Goal: Information Seeking & Learning: Learn about a topic

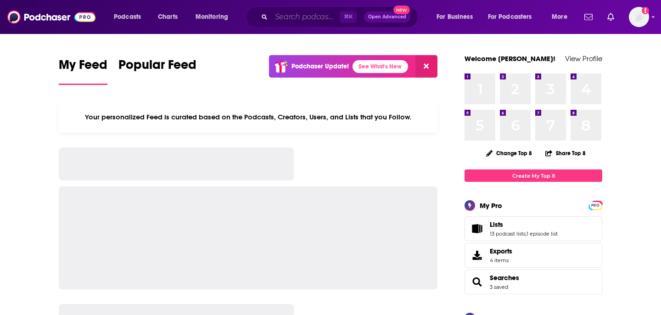
click at [307, 15] on input "Search podcasts, credits, & more..." at bounding box center [305, 17] width 68 height 15
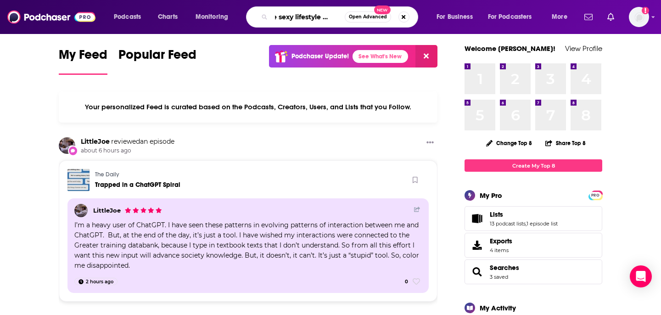
scroll to position [0, 17]
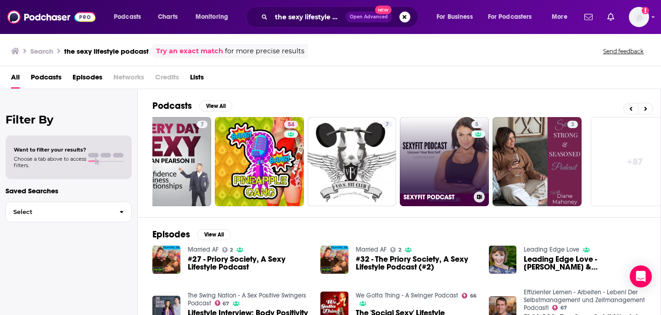
scroll to position [0, 335]
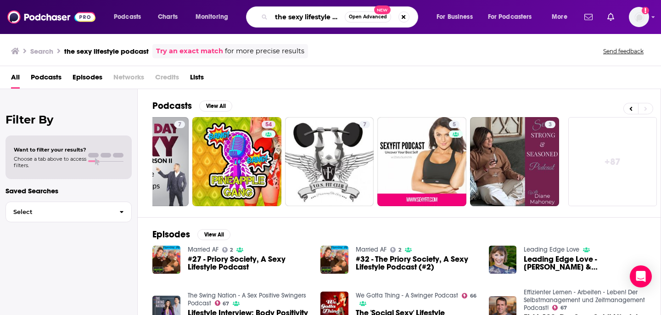
click at [305, 14] on input "the sexy lifestyle podcast" at bounding box center [307, 17] width 73 height 15
paste input "Sex on Call"
type input "Sex on Call"
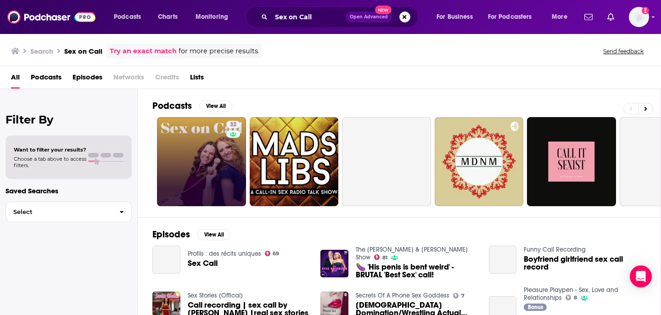
click at [210, 159] on link "32" at bounding box center [201, 161] width 89 height 89
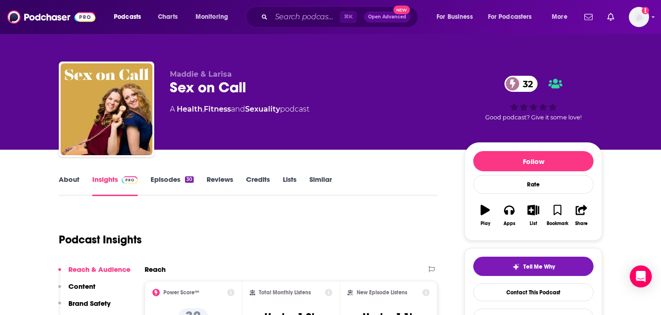
click at [329, 181] on link "Similar" at bounding box center [320, 185] width 22 height 21
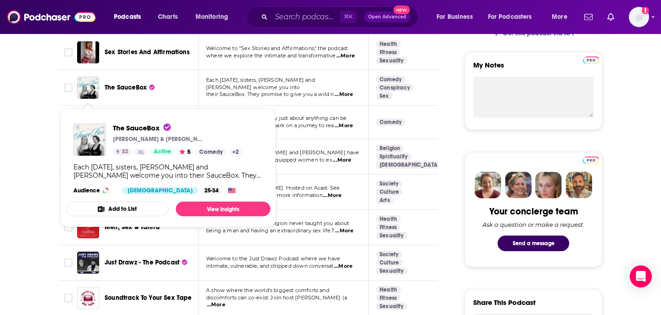
scroll to position [318, 0]
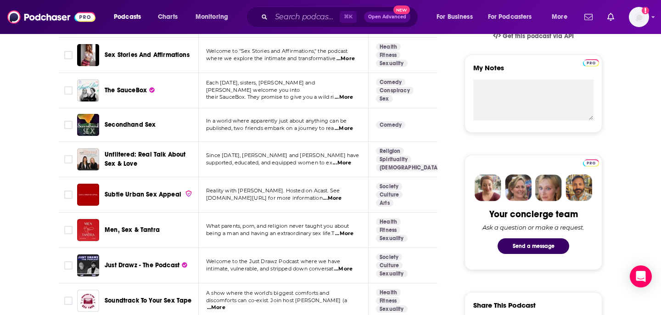
click at [345, 94] on span "...More" at bounding box center [344, 97] width 18 height 7
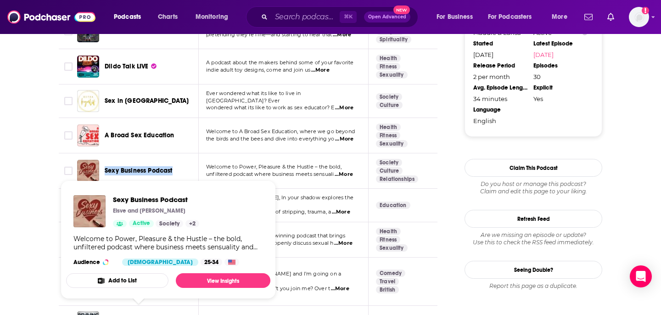
scroll to position [939, 0]
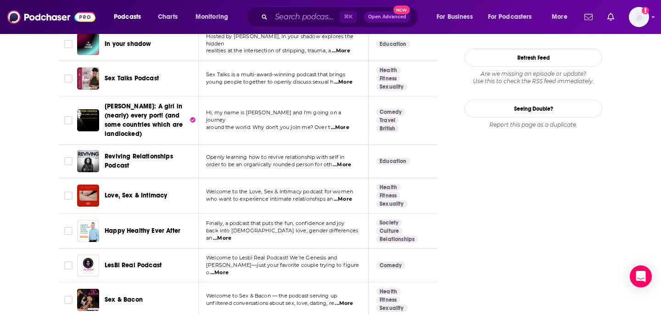
scroll to position [1138, 0]
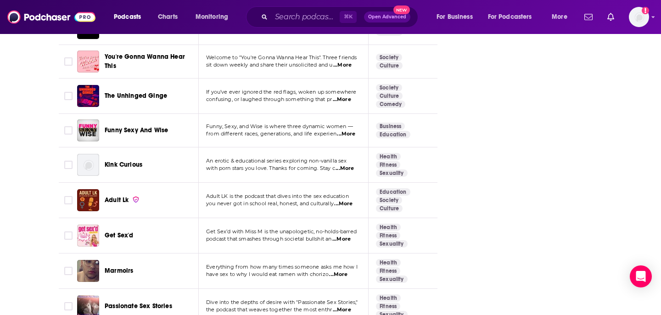
scroll to position [3420, 0]
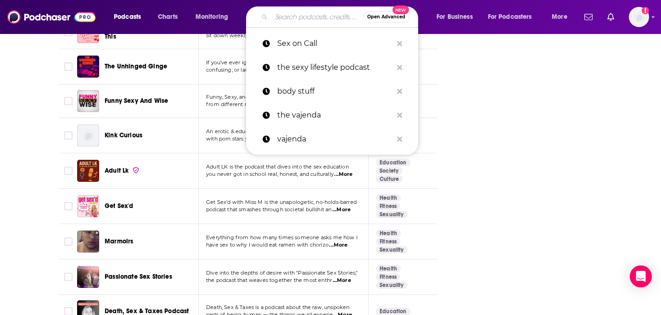
click at [299, 18] on input "Search podcasts, credits, & more..." at bounding box center [317, 17] width 92 height 15
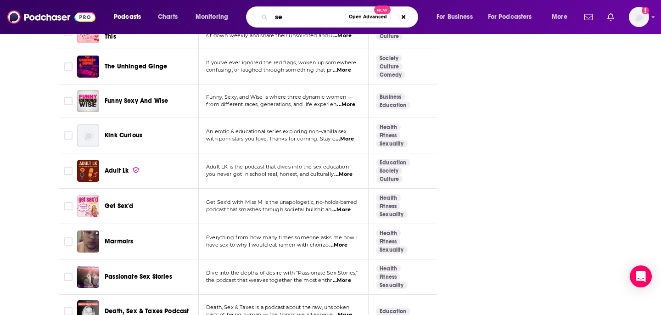
type input "sex"
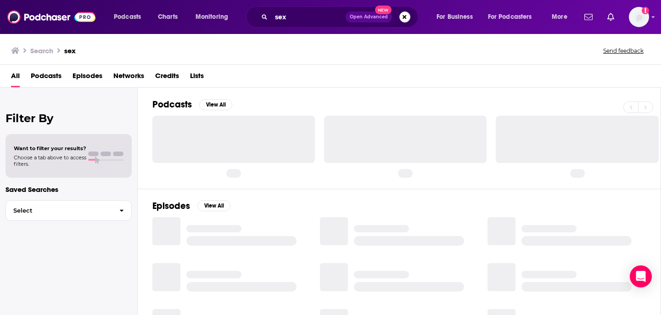
click at [214, 212] on div "Episodes View All" at bounding box center [399, 273] width 523 height 168
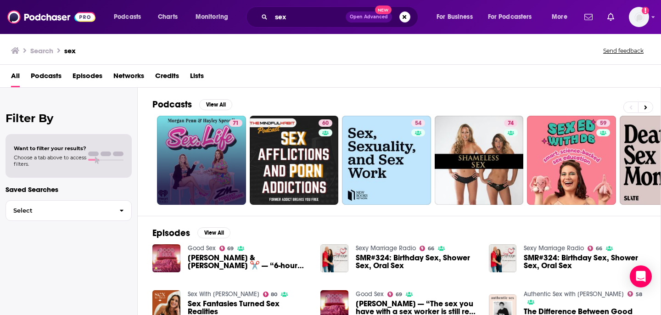
scroll to position [41, 0]
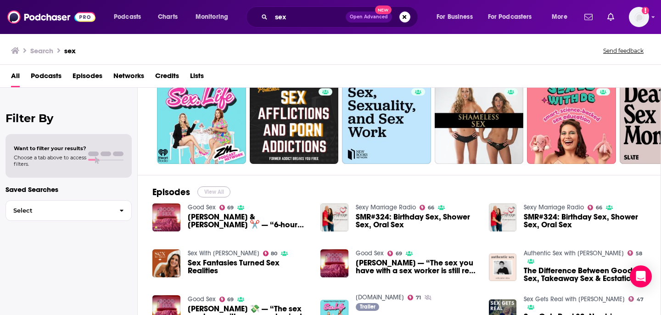
click at [212, 192] on button "View All" at bounding box center [213, 191] width 33 height 11
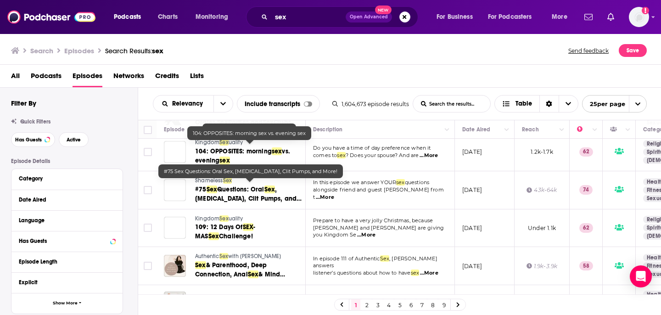
scroll to position [773, 0]
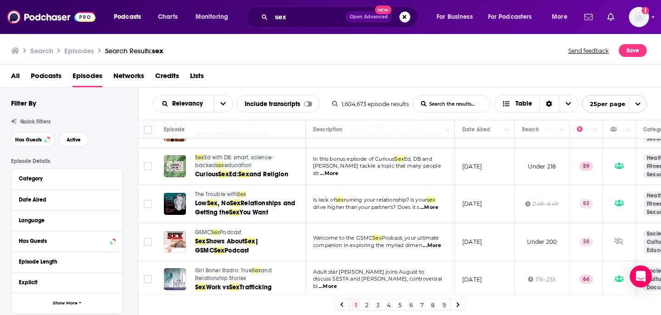
click at [366, 302] on link "2" at bounding box center [366, 304] width 9 height 11
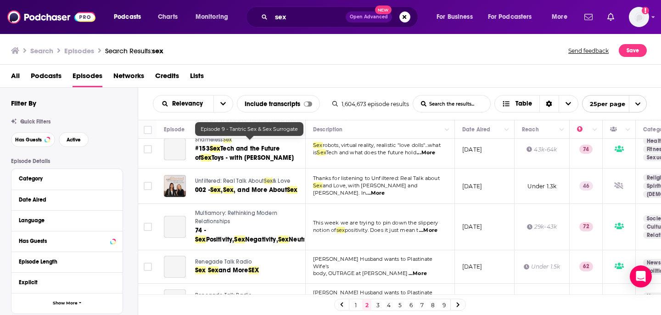
scroll to position [772, 0]
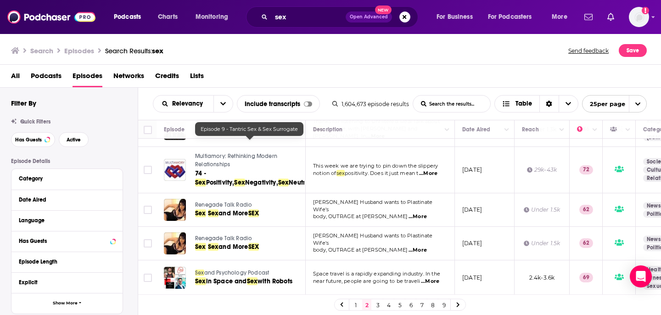
click at [378, 304] on link "3" at bounding box center [377, 304] width 9 height 11
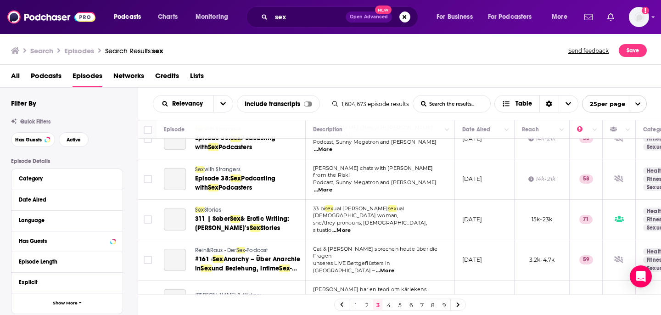
scroll to position [784, 0]
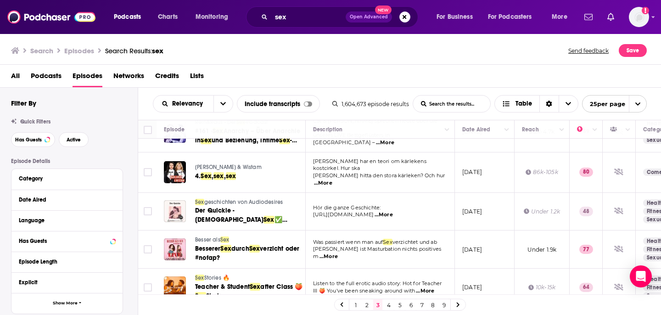
click at [389, 304] on link "4" at bounding box center [388, 304] width 9 height 11
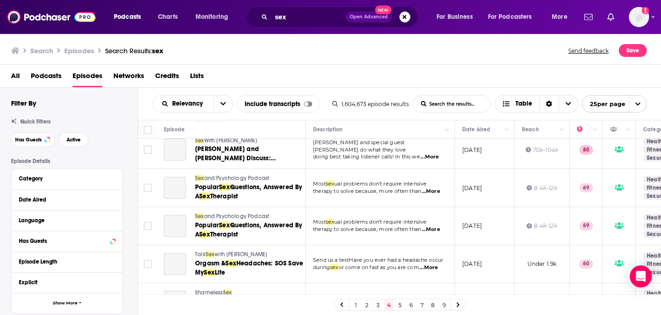
scroll to position [797, 0]
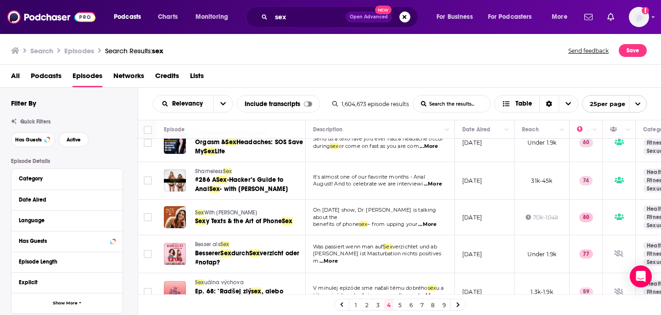
click at [396, 303] on link "5" at bounding box center [399, 304] width 9 height 11
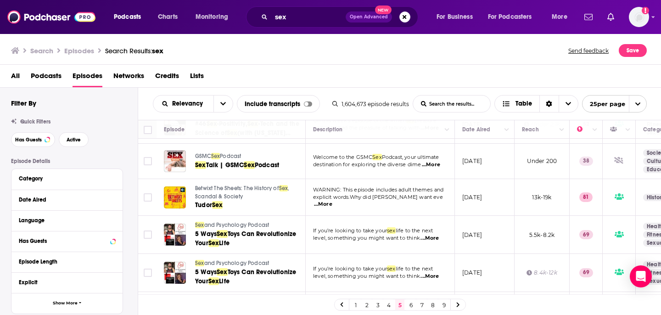
scroll to position [766, 0]
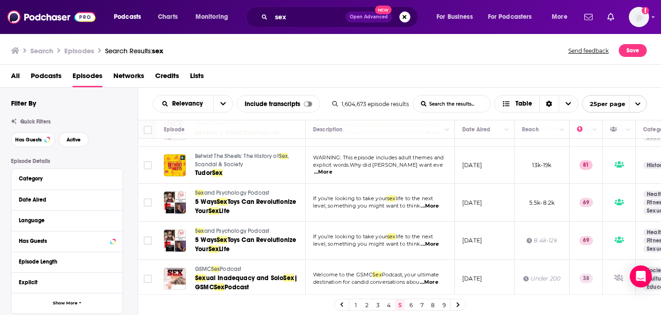
click at [411, 303] on link "6" at bounding box center [410, 304] width 9 height 11
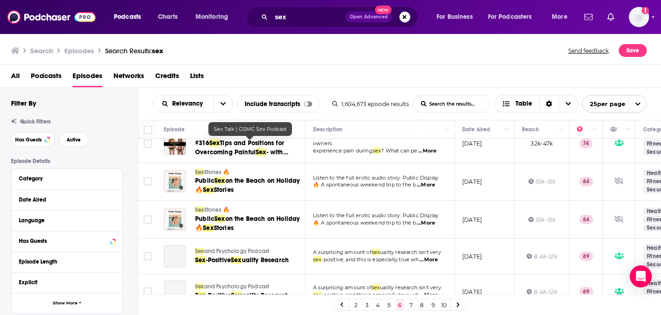
scroll to position [784, 0]
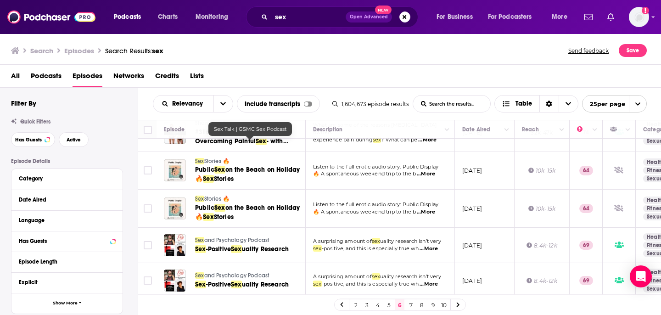
click at [411, 304] on link "7" at bounding box center [410, 304] width 9 height 11
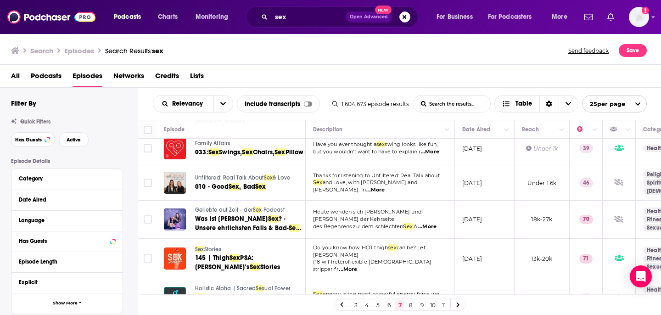
scroll to position [513, 0]
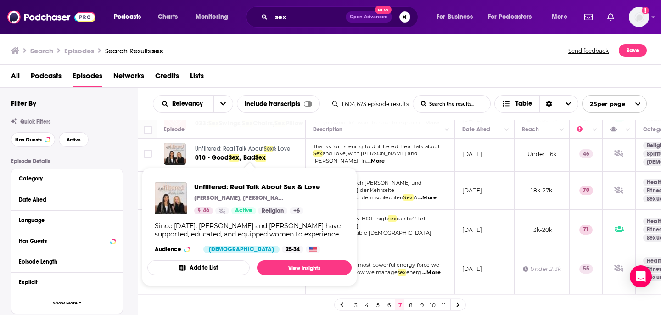
click at [199, 151] on span "Unfiltered: Real Talk About" at bounding box center [229, 148] width 69 height 6
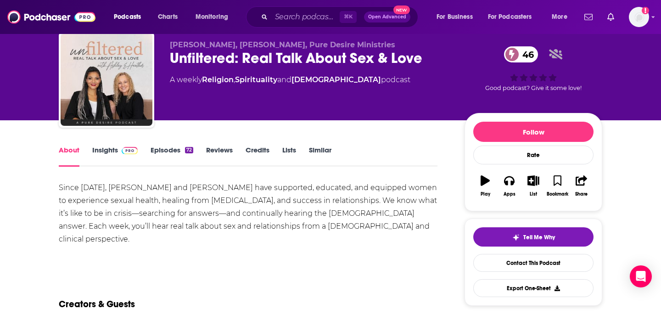
scroll to position [25, 0]
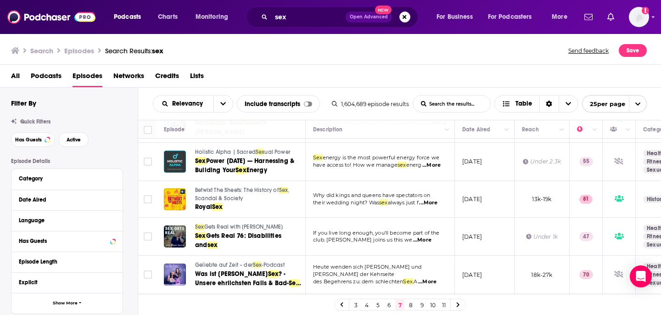
scroll to position [796, 0]
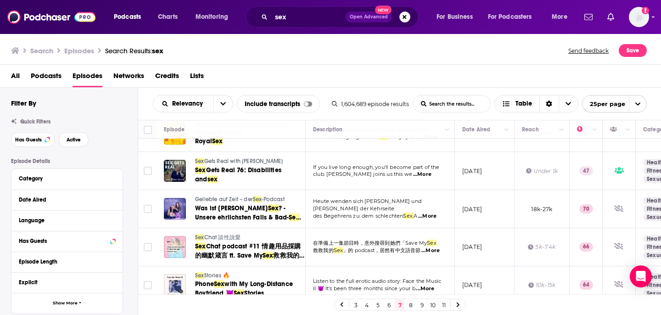
click at [411, 303] on link "8" at bounding box center [410, 304] width 9 height 11
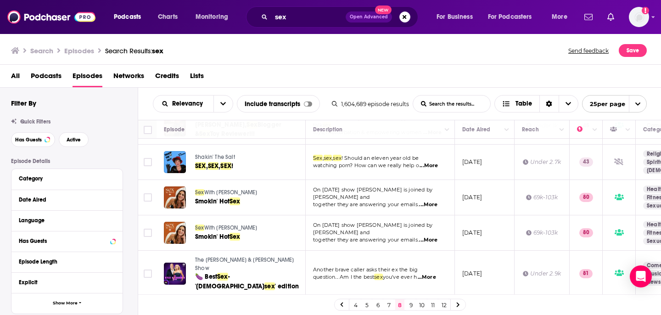
scroll to position [768, 0]
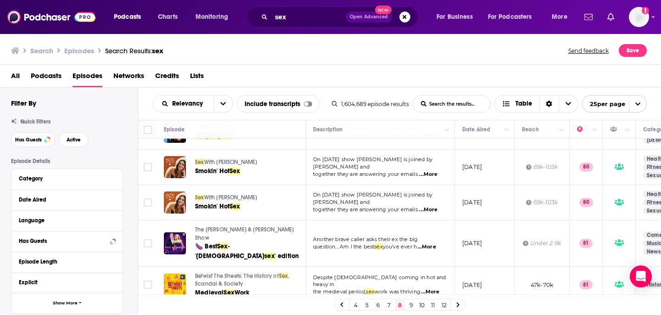
click at [411, 303] on link "9" at bounding box center [410, 304] width 9 height 11
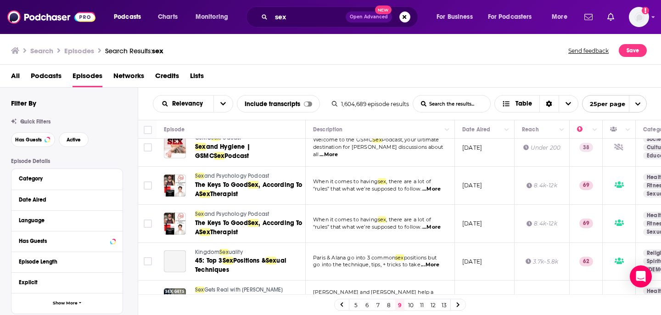
scroll to position [771, 0]
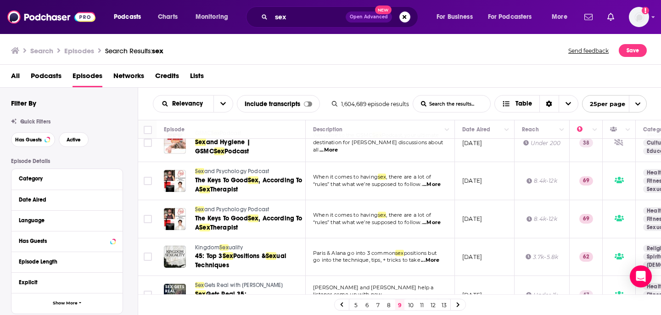
click at [408, 302] on link "10" at bounding box center [410, 304] width 9 height 11
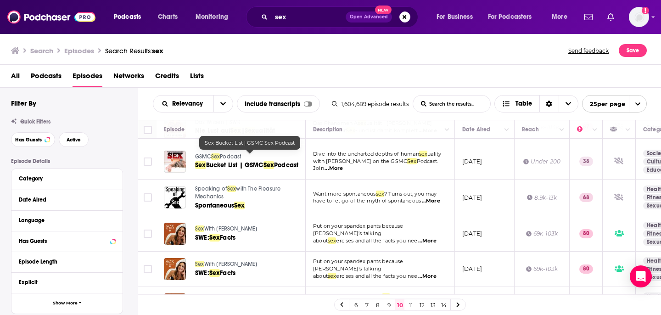
scroll to position [530, 0]
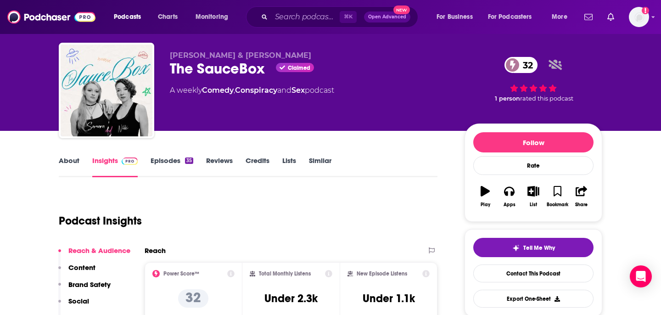
scroll to position [20, 0]
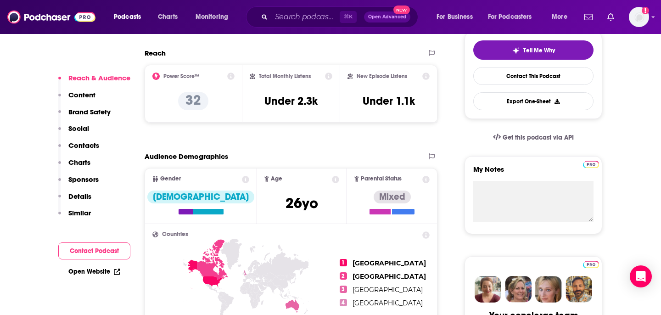
click at [92, 146] on p "Contacts" at bounding box center [83, 145] width 31 height 9
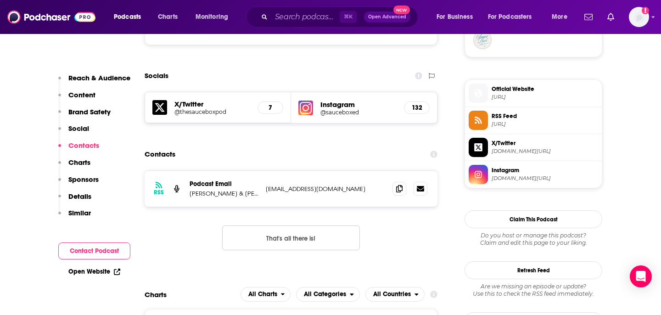
scroll to position [718, 0]
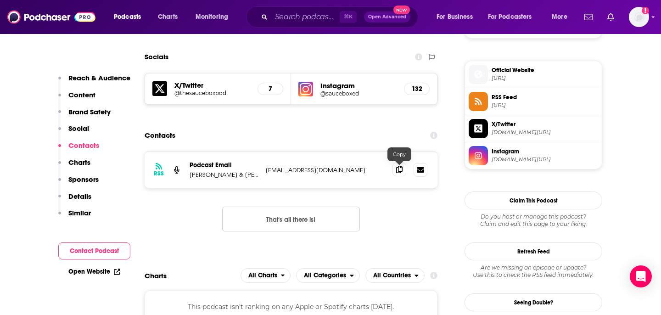
click at [397, 171] on icon at bounding box center [399, 169] width 6 height 7
click at [249, 173] on p "Nikki Bratton & Samara Edwards" at bounding box center [224, 175] width 69 height 8
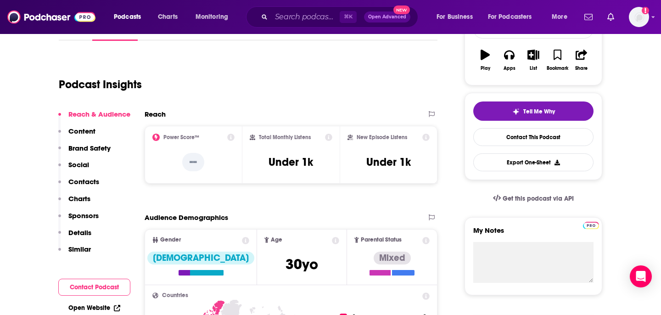
scroll to position [157, 0]
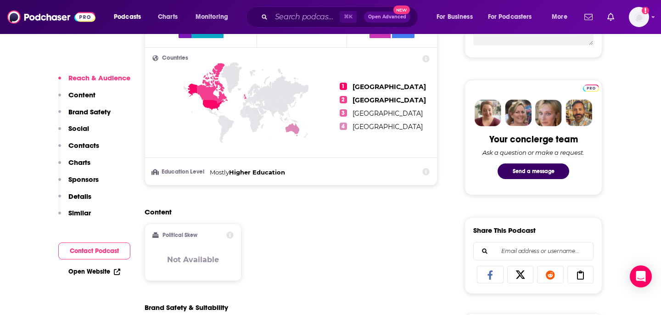
scroll to position [393, 0]
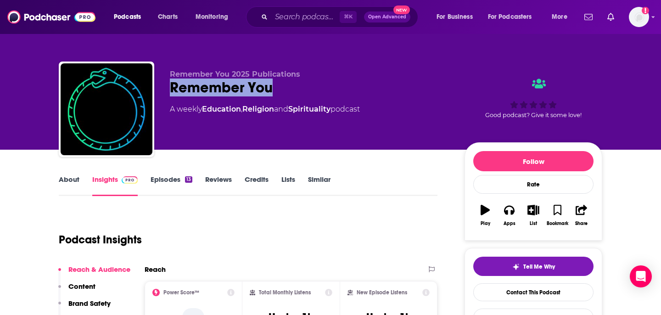
drag, startPoint x: 291, startPoint y: 89, endPoint x: 162, endPoint y: 89, distance: 129.9
click at [162, 89] on div "Remember You 2025 Publications Remember You A weekly Education , Religion and S…" at bounding box center [330, 110] width 543 height 99
copy h2 "Remember You"
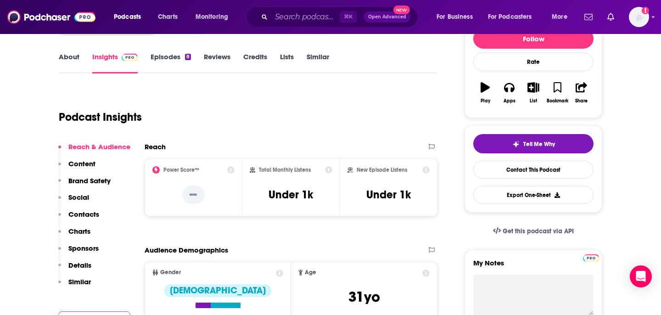
scroll to position [119, 0]
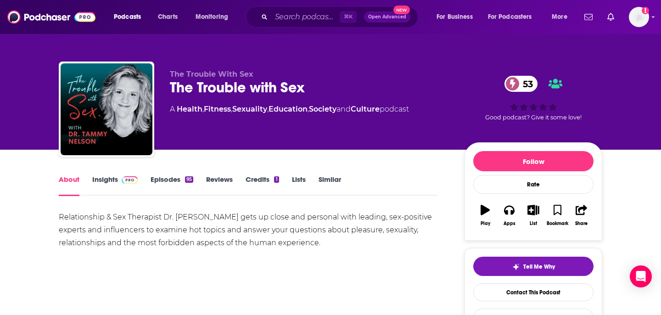
scroll to position [25, 0]
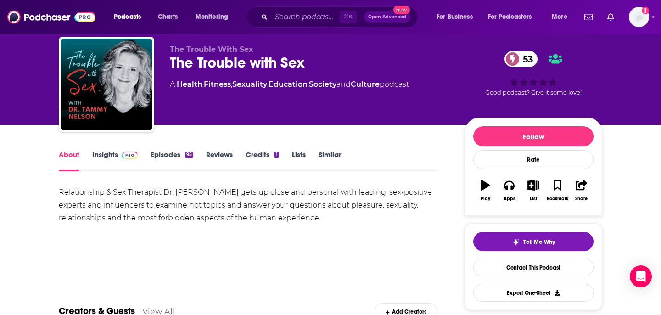
click at [103, 151] on link "Insights" at bounding box center [114, 160] width 45 height 21
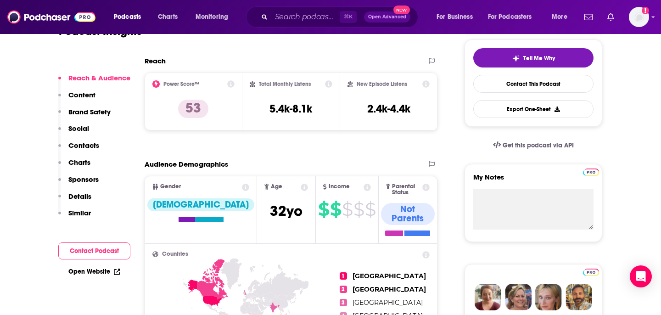
scroll to position [207, 0]
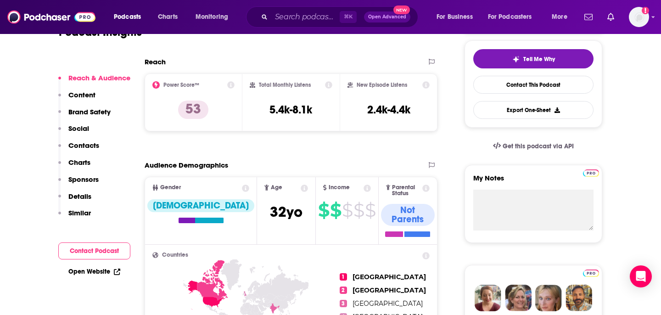
click at [81, 148] on p "Contacts" at bounding box center [83, 145] width 31 height 9
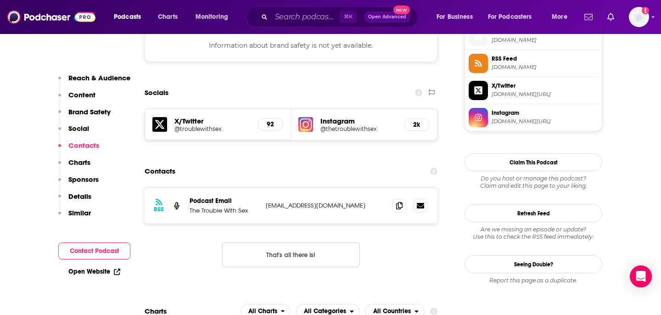
scroll to position [843, 0]
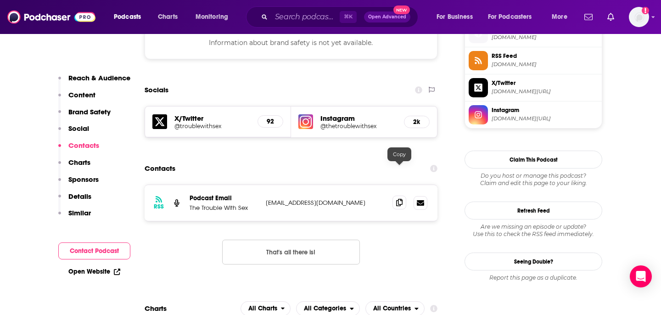
click at [404, 195] on span at bounding box center [399, 202] width 14 height 14
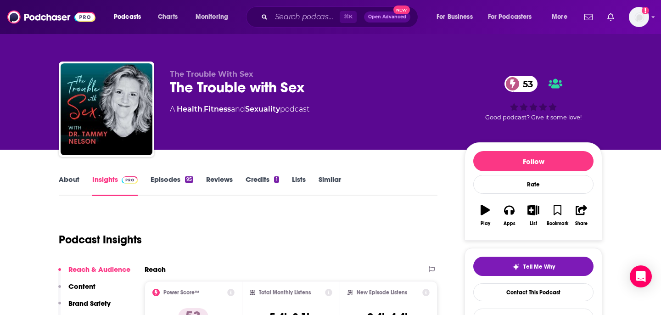
click at [320, 181] on link "Similar" at bounding box center [329, 185] width 22 height 21
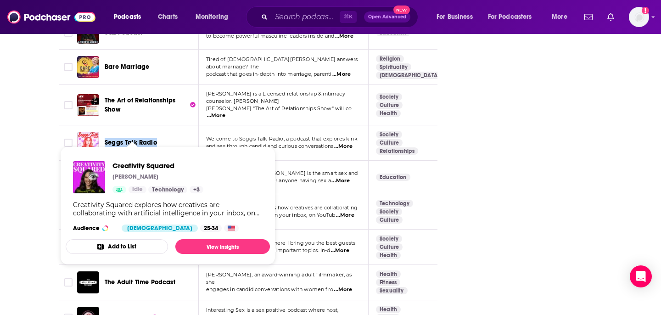
scroll to position [2987, 0]
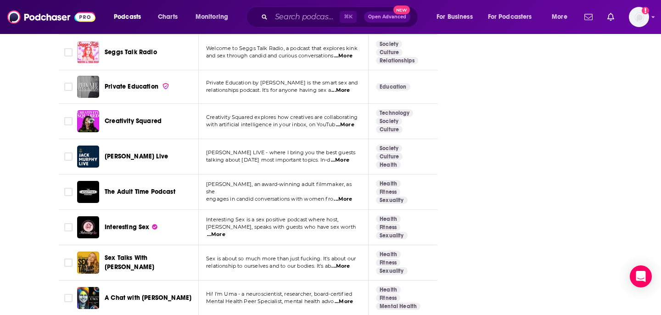
click at [335, 245] on td "Sex is about so much more than just fucking. It's about our relationship to our…" at bounding box center [284, 262] width 170 height 35
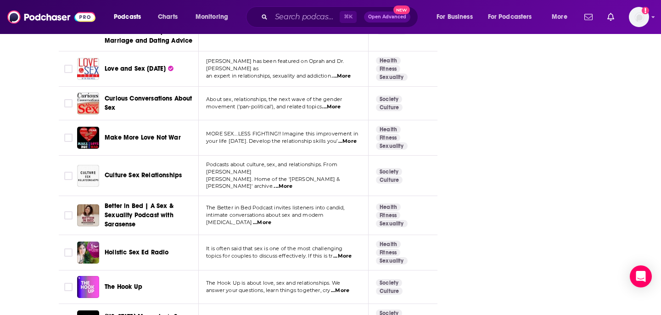
scroll to position [1951, 0]
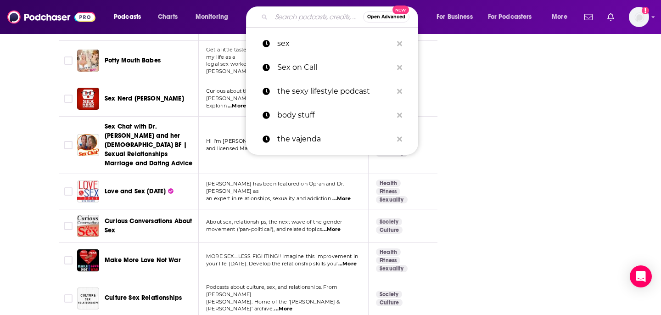
click at [282, 23] on input "Search podcasts, credits, & more..." at bounding box center [317, 17] width 92 height 15
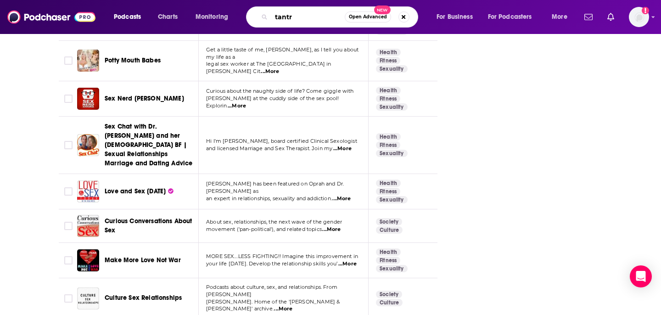
type input "tantra"
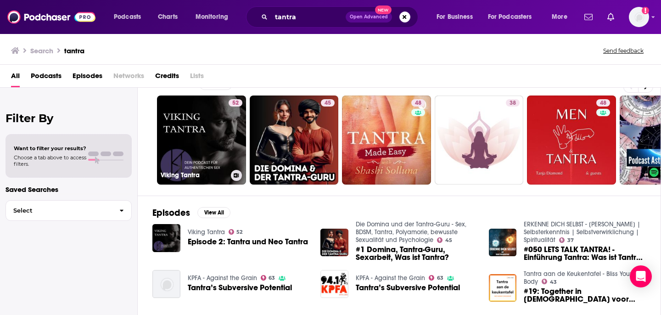
scroll to position [30, 0]
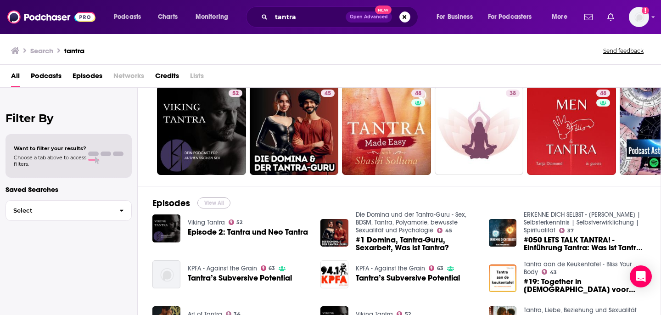
click at [212, 199] on button "View All" at bounding box center [213, 202] width 33 height 11
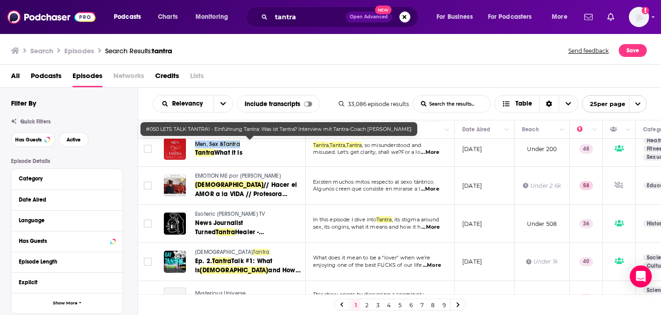
scroll to position [771, 0]
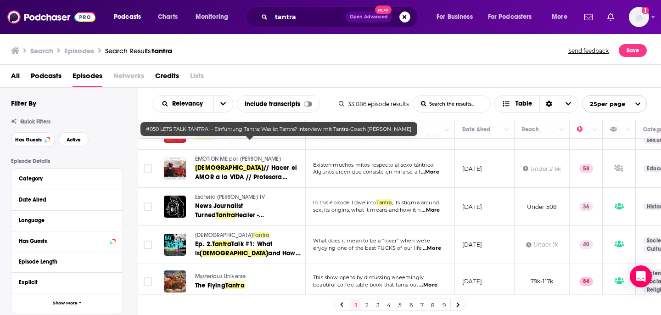
click at [368, 302] on link "2" at bounding box center [366, 304] width 9 height 11
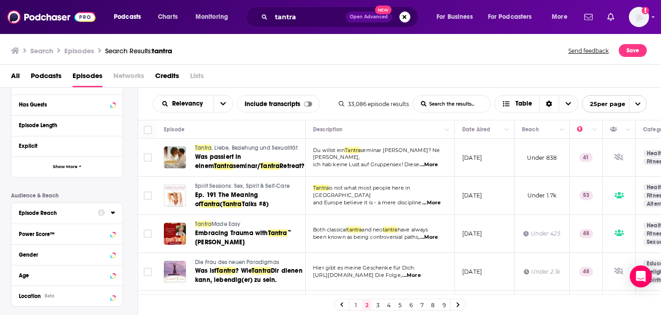
scroll to position [200, 0]
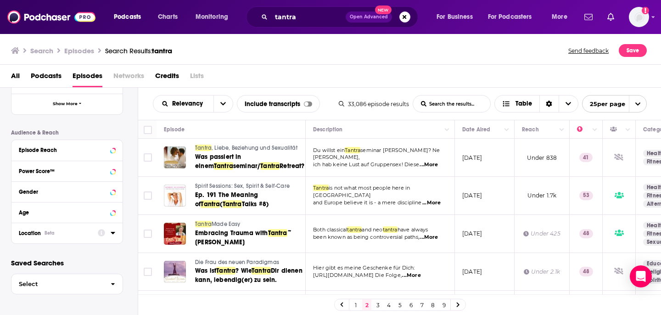
click at [60, 234] on div "Location Beta" at bounding box center [55, 233] width 73 height 6
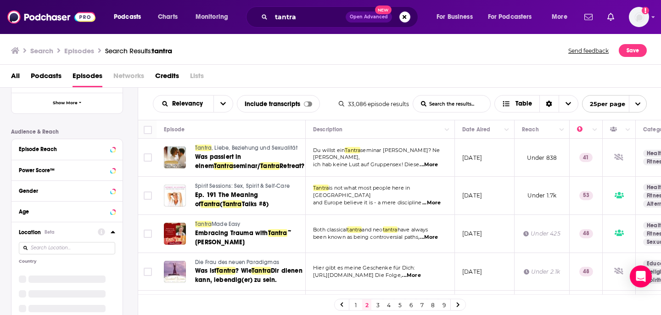
click at [64, 251] on input at bounding box center [67, 248] width 96 height 12
type input "u"
click at [22, 274] on icon at bounding box center [23, 272] width 6 height 4
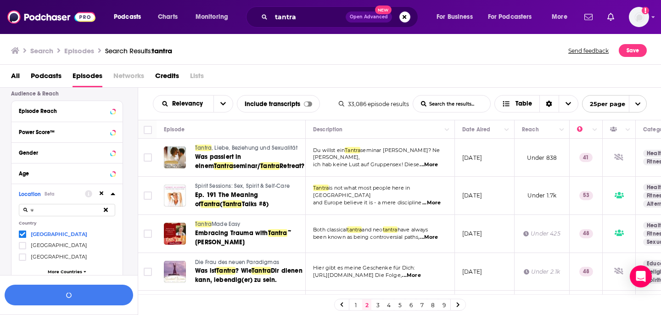
scroll to position [247, 0]
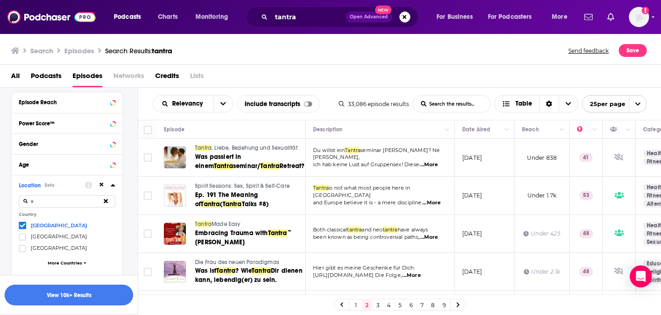
click at [86, 294] on button "View 10k+ Results" at bounding box center [69, 295] width 128 height 21
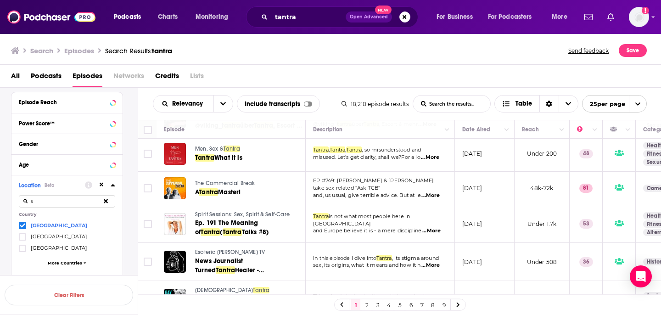
scroll to position [320, 0]
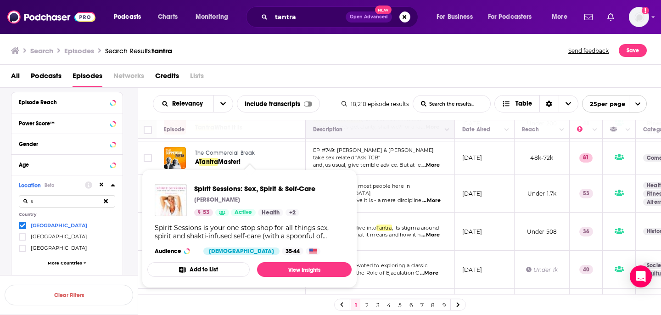
click at [375, 136] on th "Description" at bounding box center [380, 129] width 149 height 18
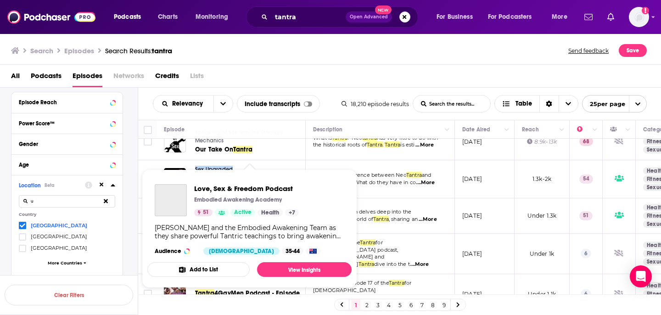
scroll to position [630, 0]
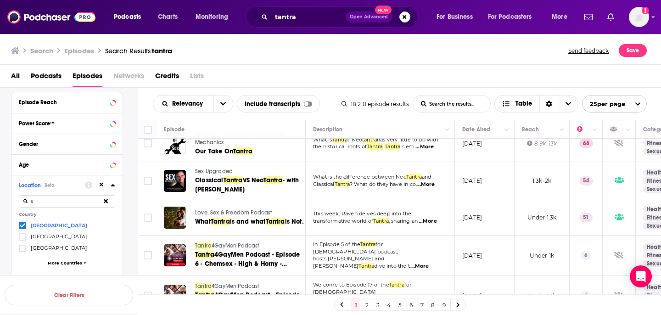
click at [325, 96] on div "Relevancy List Search Input Search the results... Include transcripts Table" at bounding box center [247, 103] width 189 height 17
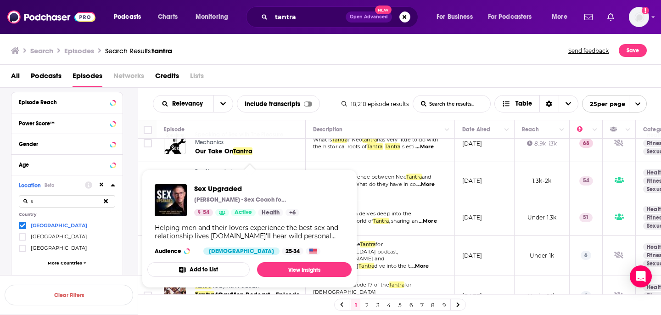
click at [366, 84] on div "All Podcasts Episodes Networks Credits Lists" at bounding box center [332, 77] width 643 height 19
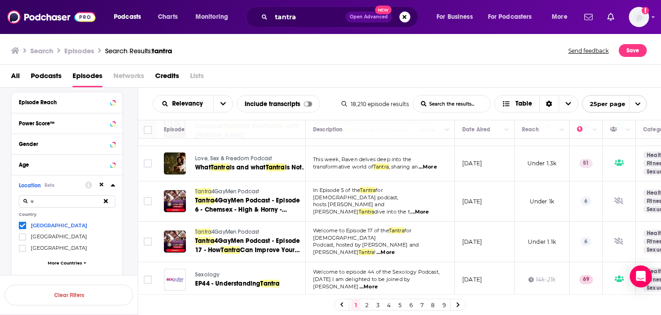
scroll to position [684, 0]
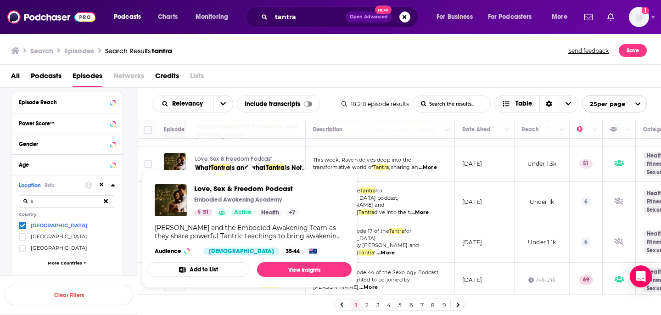
click at [251, 78] on div "All Podcasts Episodes Networks Credits Lists" at bounding box center [332, 77] width 643 height 19
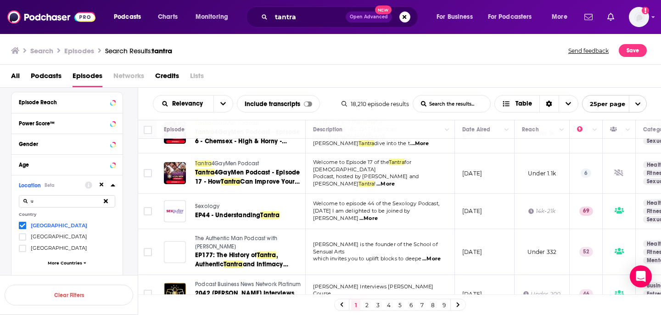
scroll to position [768, 0]
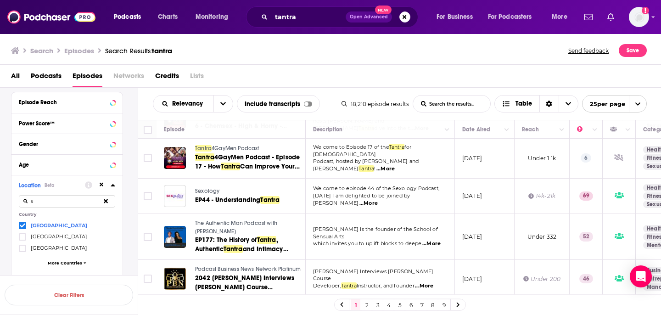
click at [367, 303] on link "2" at bounding box center [366, 304] width 9 height 11
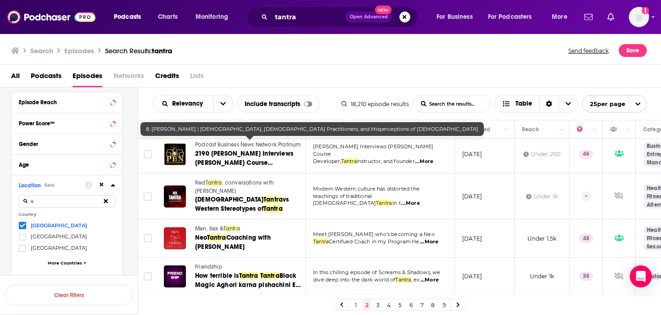
scroll to position [772, 0]
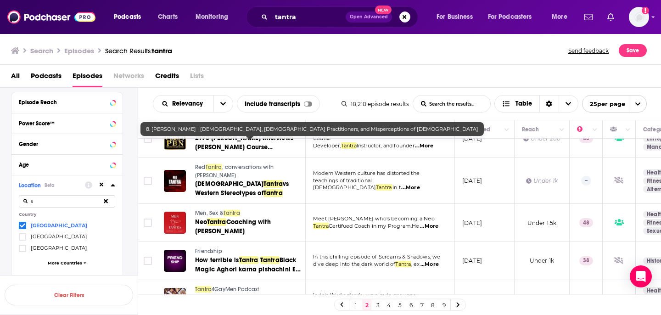
click at [379, 304] on link "3" at bounding box center [377, 304] width 9 height 11
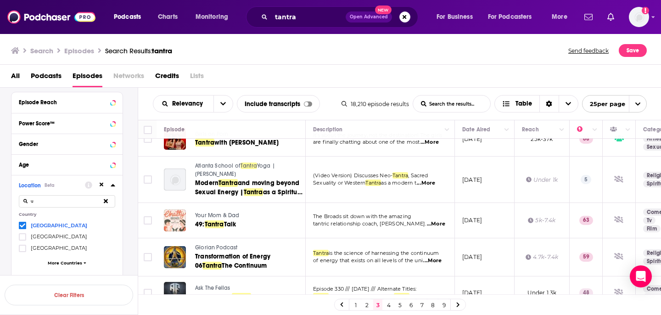
scroll to position [756, 0]
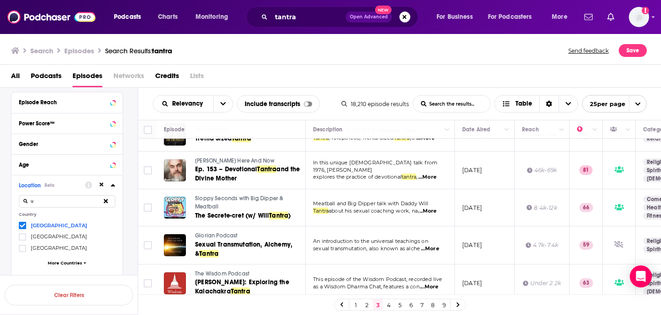
click at [389, 303] on link "4" at bounding box center [388, 304] width 9 height 11
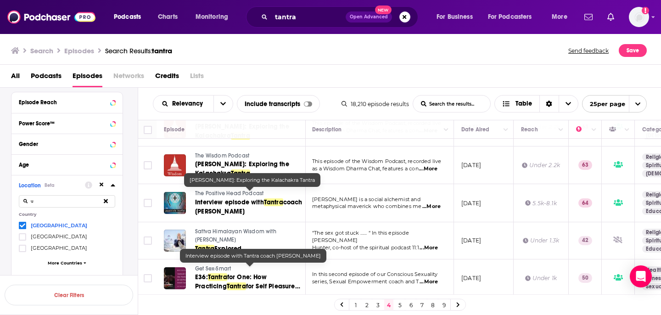
scroll to position [0, 1]
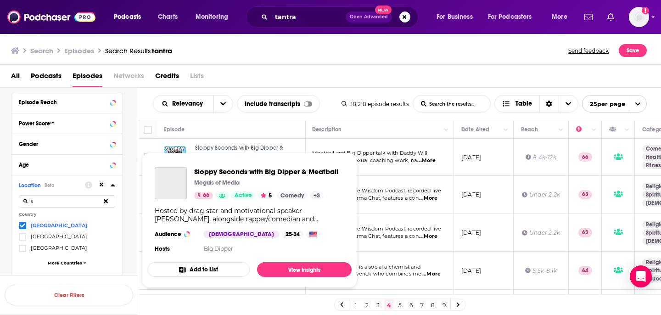
click at [201, 148] on span "Sloppy Seconds with Big Dipper & Meatball Moguls of Media 66 Active 5 Comedy + …" at bounding box center [249, 220] width 215 height 146
click at [213, 169] on span "Sloppy Seconds with Big Dipper & Meatball" at bounding box center [266, 171] width 144 height 9
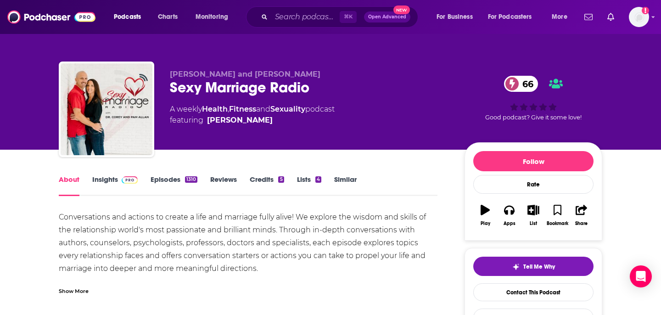
click at [110, 180] on link "Insights" at bounding box center [114, 185] width 45 height 21
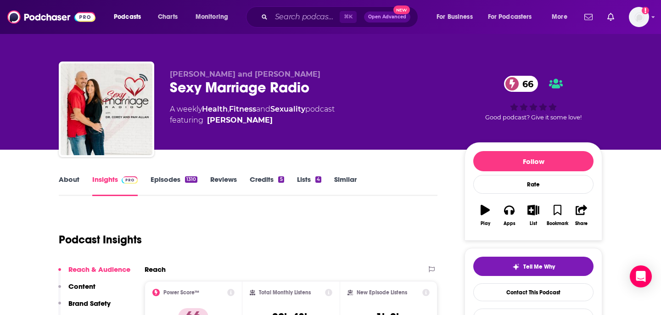
scroll to position [122, 0]
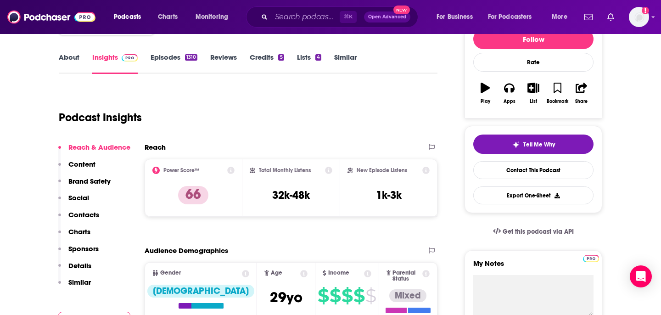
click at [81, 215] on p "Contacts" at bounding box center [83, 214] width 31 height 9
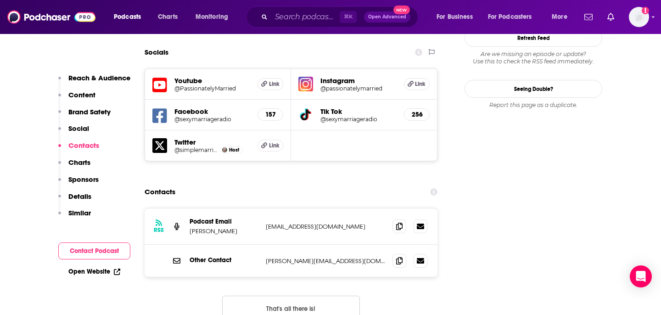
scroll to position [1070, 0]
click at [400, 222] on icon at bounding box center [399, 225] width 6 height 7
click at [397, 256] on icon at bounding box center [399, 259] width 6 height 7
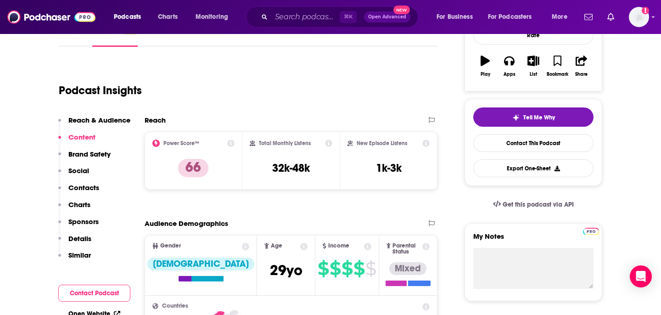
scroll to position [0, 0]
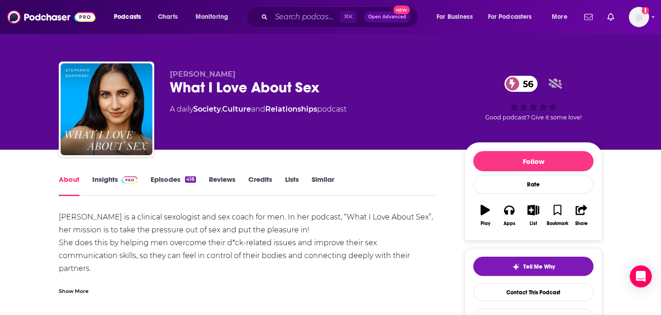
click at [101, 175] on link "Insights" at bounding box center [114, 185] width 45 height 21
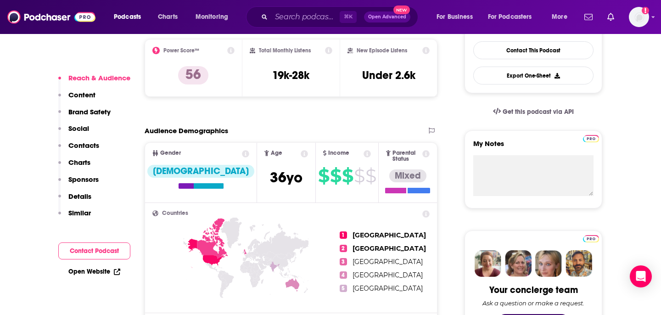
scroll to position [257, 0]
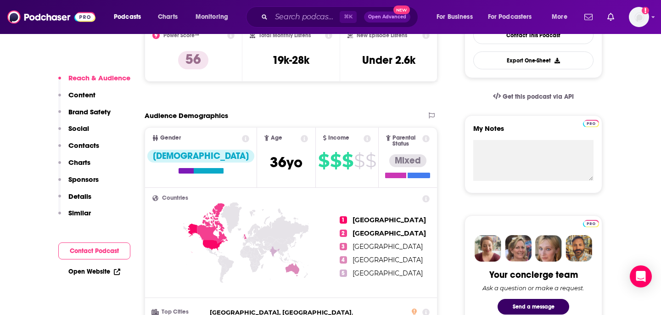
click at [79, 144] on p "Contacts" at bounding box center [83, 145] width 31 height 9
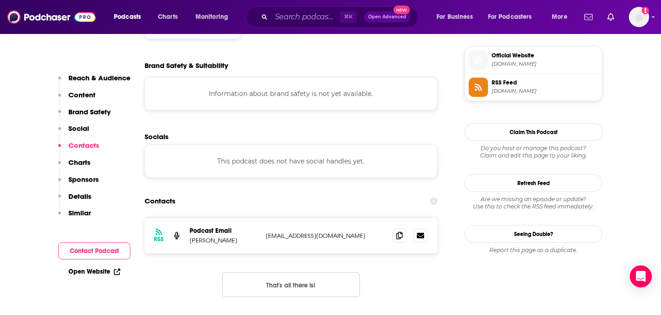
scroll to position [825, 0]
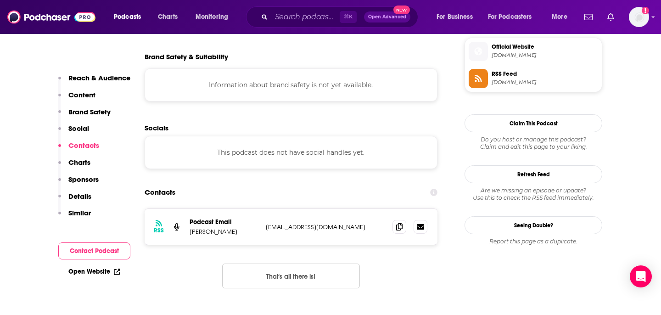
click at [407, 220] on div at bounding box center [409, 227] width 35 height 14
click at [403, 219] on span at bounding box center [399, 226] width 14 height 14
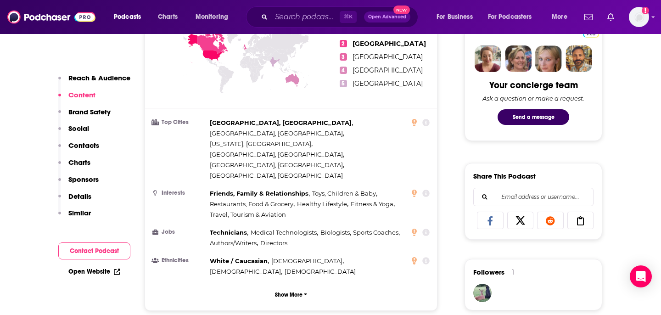
scroll to position [0, 0]
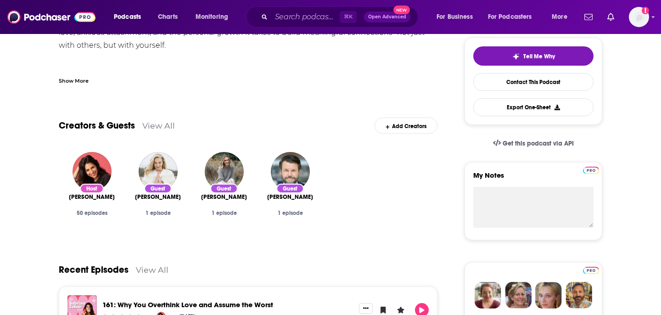
scroll to position [226, 0]
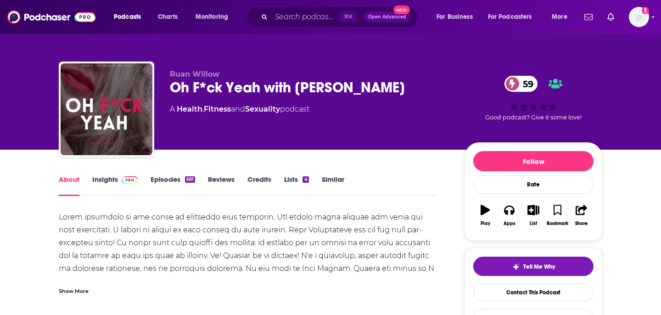
drag, startPoint x: 223, startPoint y: 69, endPoint x: 169, endPoint y: 69, distance: 53.7
click at [169, 69] on div "[PERSON_NAME] Oh F*ck Yeah with [PERSON_NAME] 59 A Health , Fitness and Sexuali…" at bounding box center [330, 110] width 543 height 99
click at [174, 73] on span "Ruan Willow" at bounding box center [195, 74] width 50 height 9
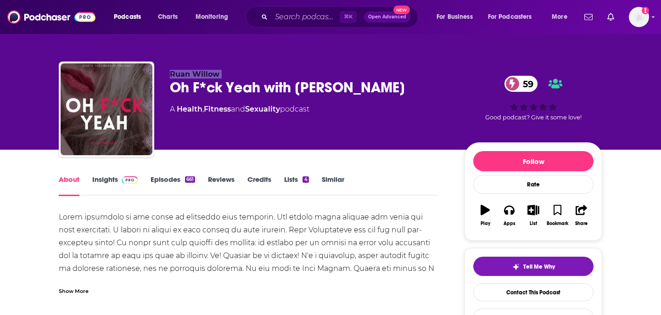
copy p "Ruan Willow"
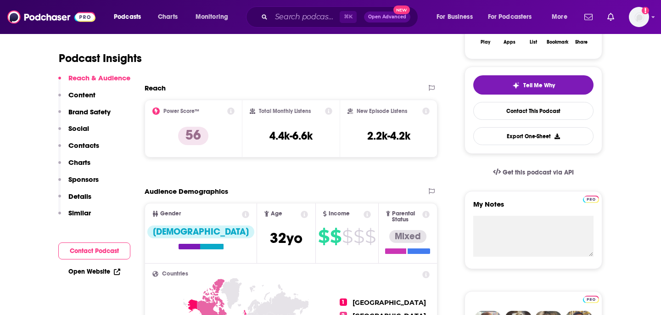
click at [91, 145] on p "Contacts" at bounding box center [83, 145] width 31 height 9
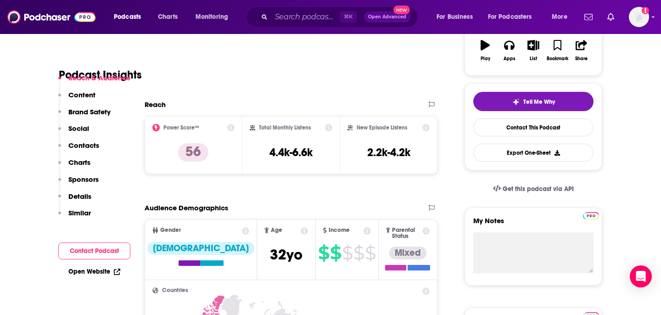
scroll to position [172, 0]
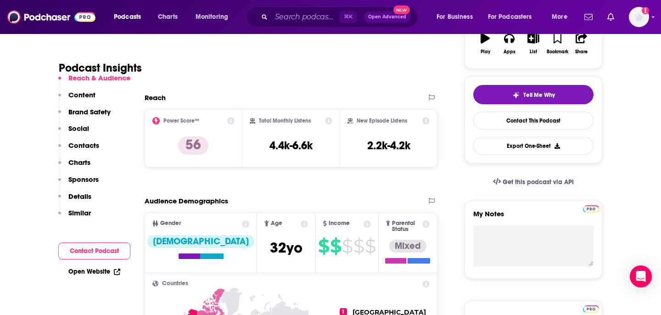
click at [88, 140] on button "Social" at bounding box center [73, 132] width 31 height 17
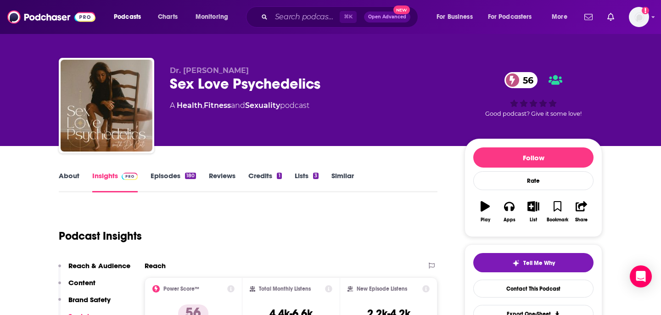
scroll to position [0, 0]
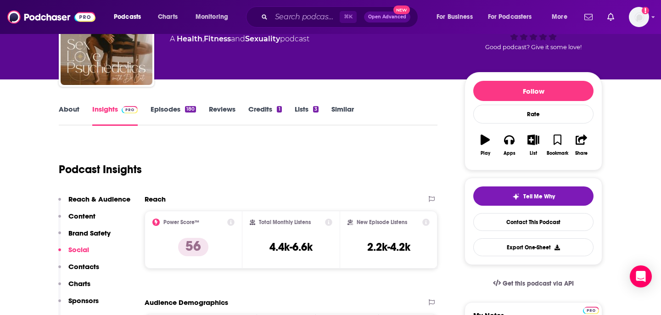
click at [88, 267] on p "Contacts" at bounding box center [83, 266] width 31 height 9
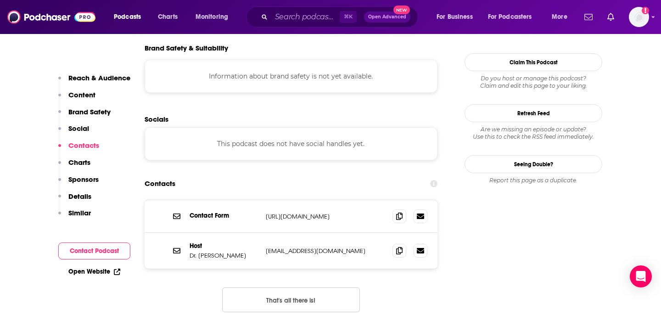
scroll to position [804, 0]
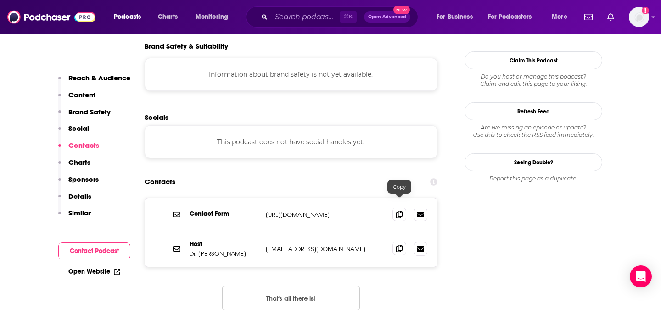
click at [398, 245] on icon at bounding box center [399, 248] width 6 height 7
click at [396, 210] on icon at bounding box center [399, 213] width 6 height 7
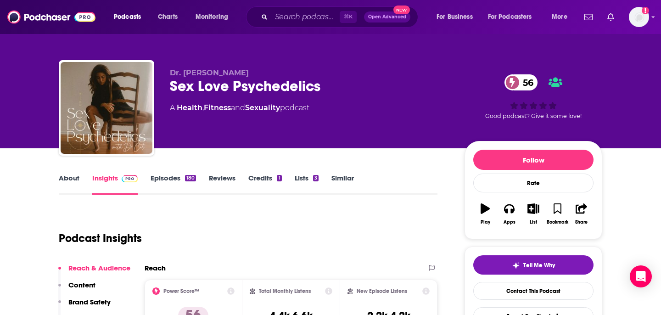
scroll to position [0, 0]
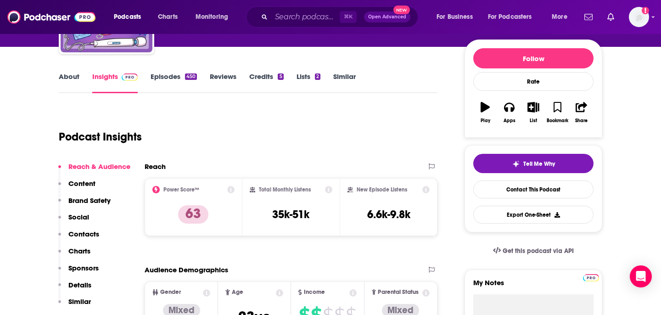
scroll to position [109, 0]
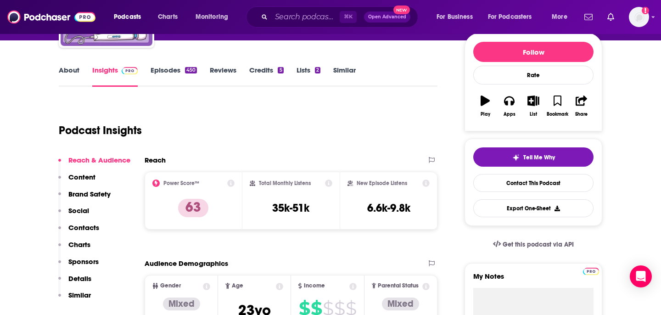
click at [81, 228] on p "Contacts" at bounding box center [83, 227] width 31 height 9
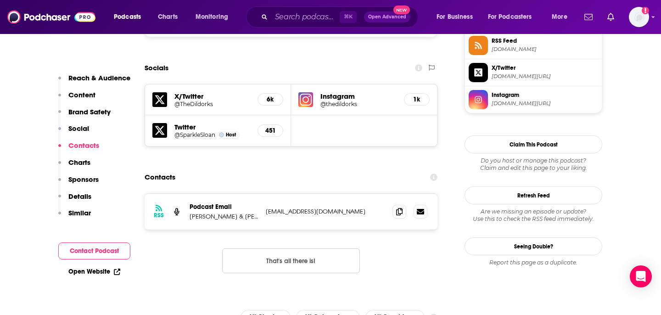
scroll to position [864, 0]
click at [403, 204] on span at bounding box center [399, 211] width 14 height 14
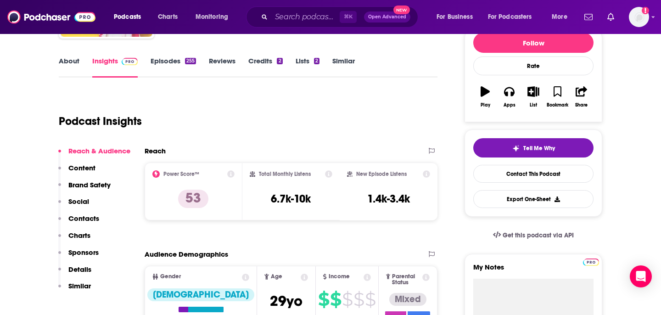
click at [90, 218] on p "Contacts" at bounding box center [83, 218] width 31 height 9
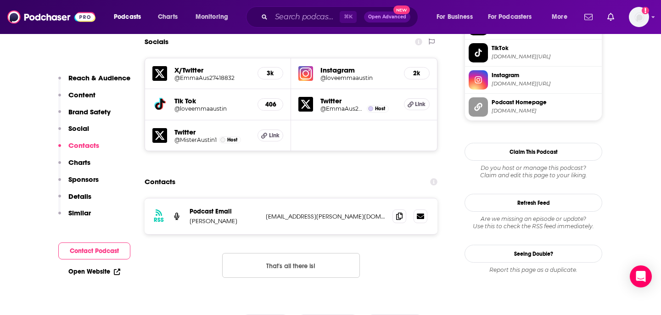
scroll to position [907, 0]
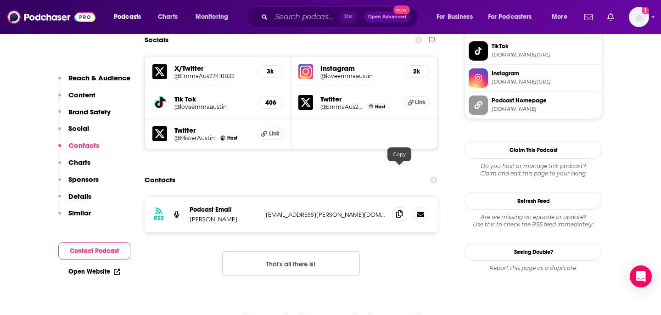
click at [400, 210] on icon at bounding box center [399, 213] width 6 height 7
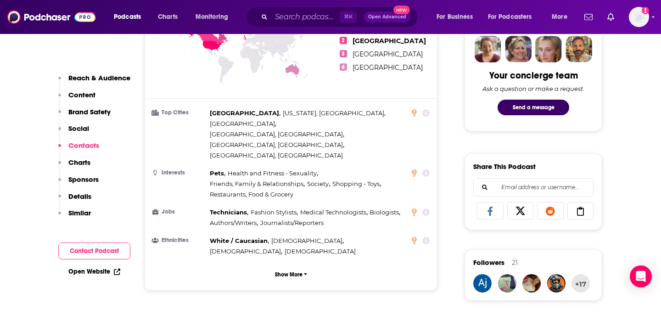
scroll to position [0, 0]
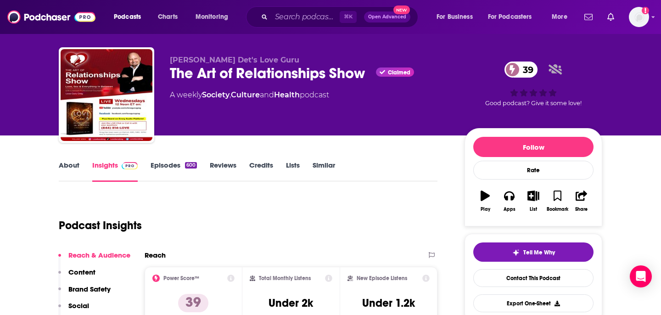
scroll to position [16, 0]
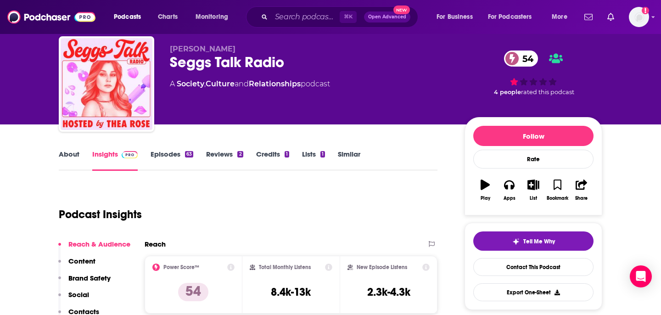
scroll to position [30, 0]
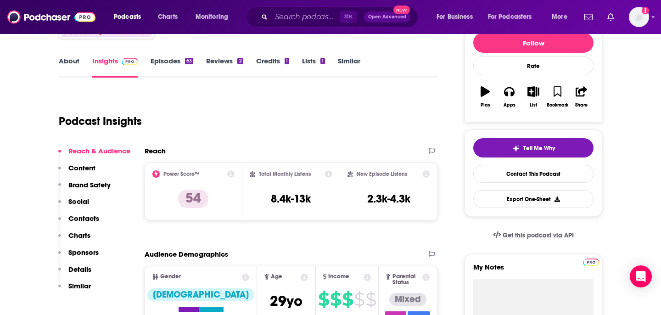
click at [89, 218] on p "Contacts" at bounding box center [83, 218] width 31 height 9
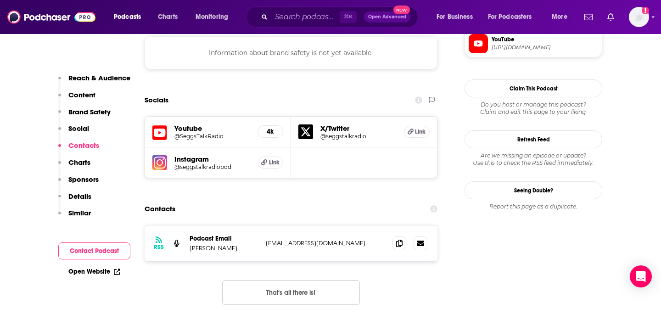
scroll to position [863, 0]
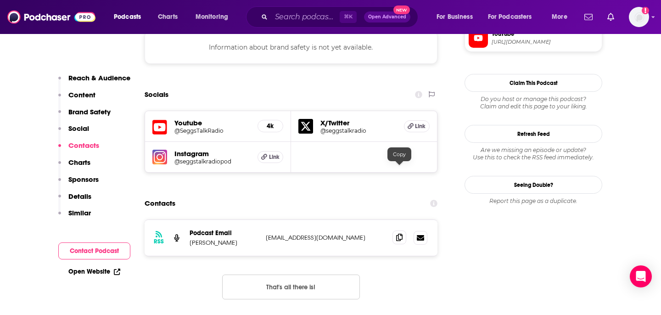
click at [400, 234] on icon at bounding box center [399, 237] width 6 height 7
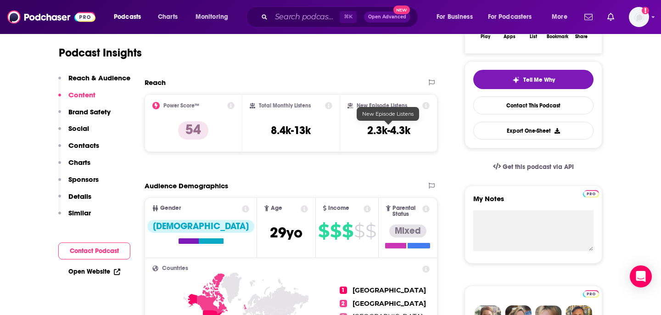
scroll to position [0, 0]
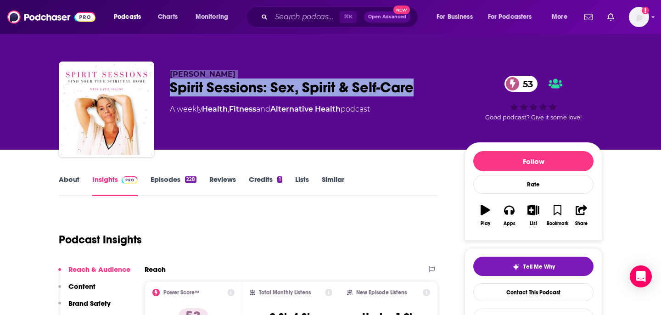
drag, startPoint x: 419, startPoint y: 87, endPoint x: 151, endPoint y: 86, distance: 268.9
click at [150, 86] on div "Katie Silcox Spirit Sessions: Sex, Spirit & Self-Care 53 A weekly Health , Fitn…" at bounding box center [330, 110] width 543 height 99
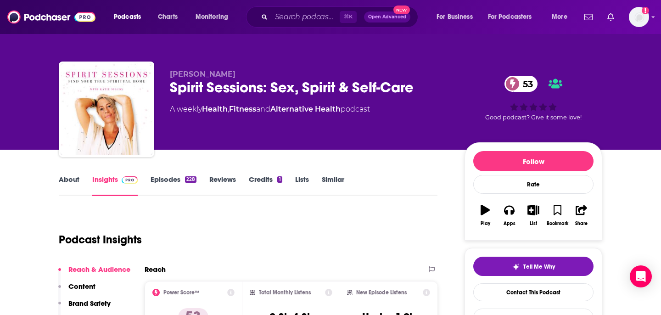
click at [264, 84] on div "Spirit Sessions: Sex, Spirit & Self-Care 53" at bounding box center [310, 87] width 280 height 18
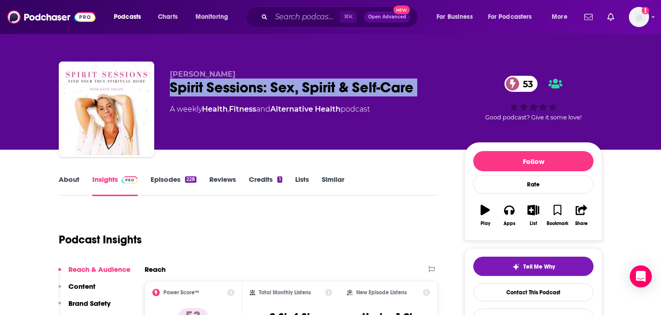
click at [264, 84] on div "Spirit Sessions: Sex, Spirit & Self-Care 53" at bounding box center [310, 87] width 280 height 18
copy div "Spirit Sessions: Sex, Spirit & Self-Care 53"
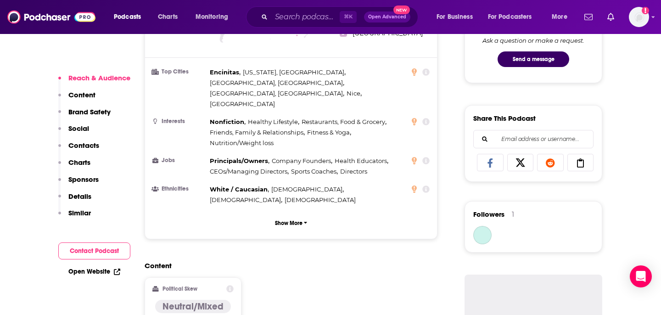
scroll to position [680, 0]
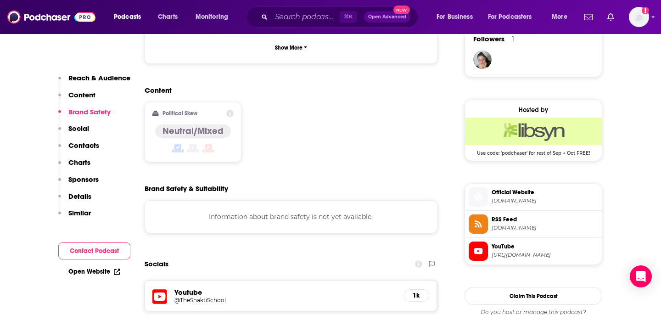
click at [82, 167] on button "Charts" at bounding box center [74, 166] width 32 height 17
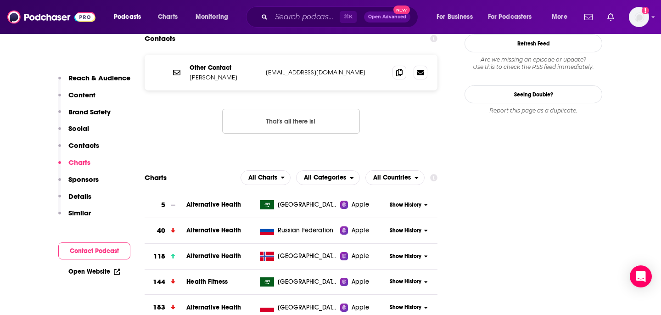
scroll to position [984, 0]
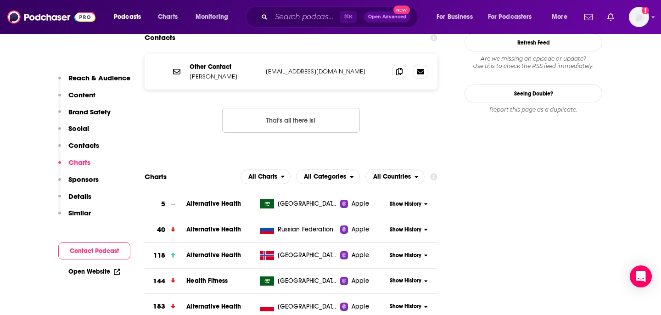
click at [85, 145] on p "Contacts" at bounding box center [83, 145] width 31 height 9
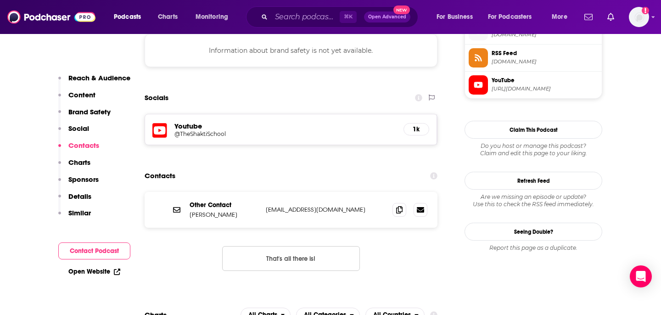
scroll to position [843, 0]
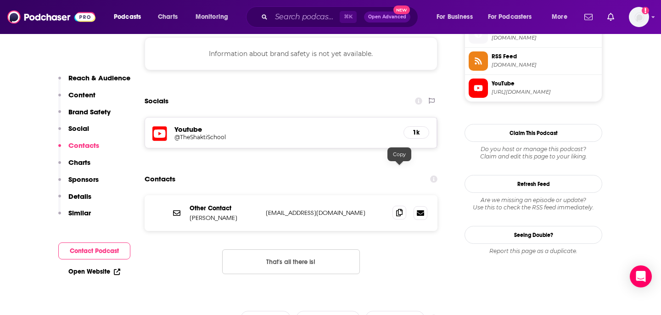
click at [397, 209] on icon at bounding box center [399, 212] width 6 height 7
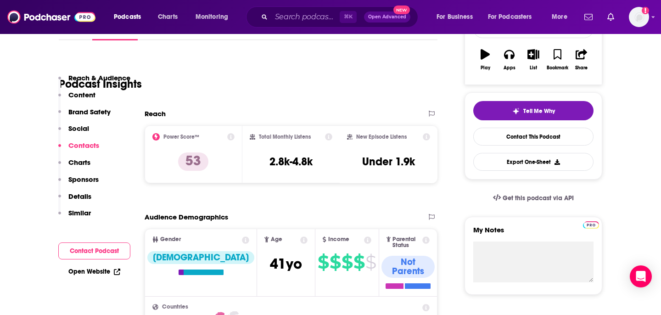
scroll to position [0, 0]
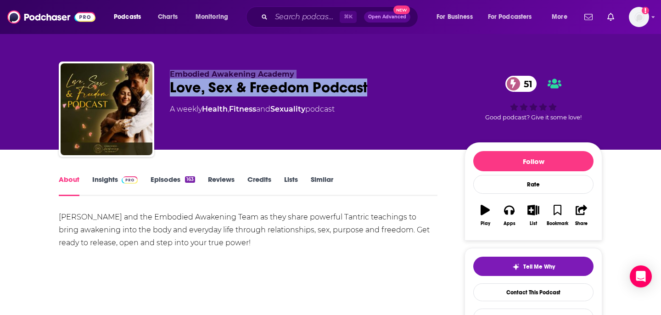
drag, startPoint x: 391, startPoint y: 82, endPoint x: 151, endPoint y: 82, distance: 239.5
click at [151, 82] on div "Embodied Awakening Academy Love, Sex & Freedom Podcast 51 A weekly Health , Fit…" at bounding box center [330, 110] width 543 height 99
copy div "Embodied Awakening Academy Love, Sex & Freedom Podcast"
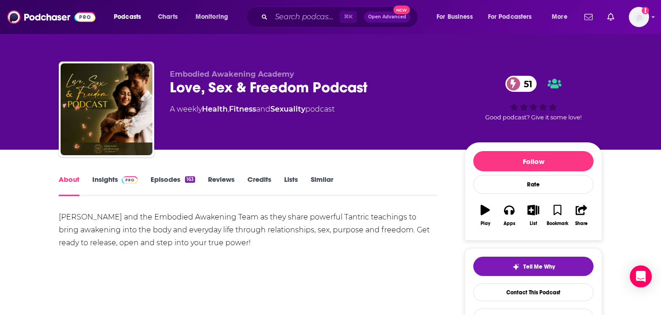
click at [325, 88] on div "Love, Sex & Freedom Podcast 51" at bounding box center [310, 87] width 280 height 18
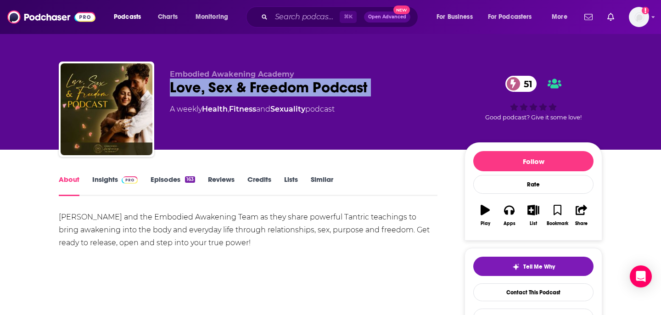
click at [325, 88] on div "Love, Sex & Freedom Podcast 51" at bounding box center [310, 87] width 280 height 18
copy div "Love, Sex & Freedom Podcast 51"
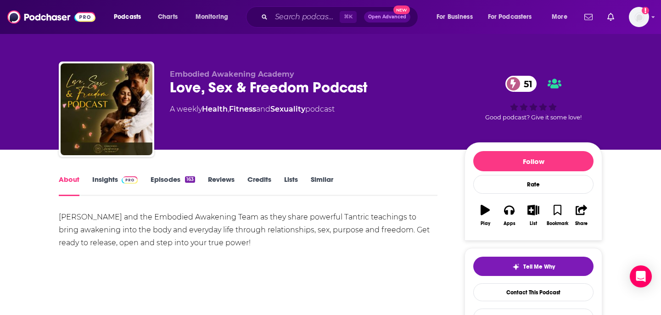
click at [272, 122] on div "Embodied Awakening Academy Love, Sex & Freedom Podcast 51 A weekly Health , Fit…" at bounding box center [310, 106] width 280 height 73
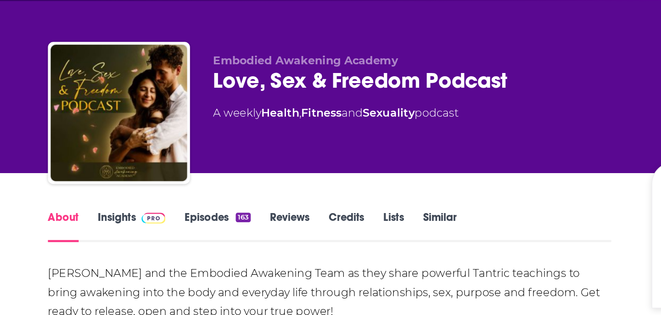
click at [106, 182] on link "Insights" at bounding box center [114, 185] width 45 height 21
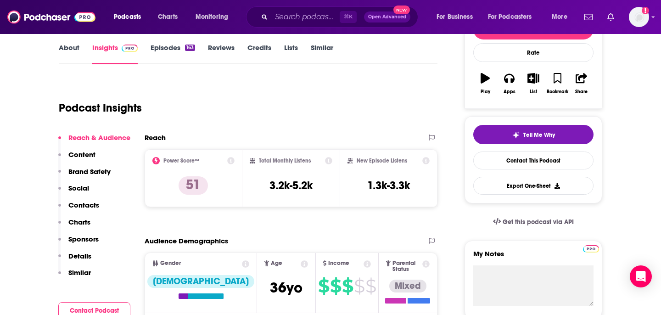
click at [79, 206] on p "Contacts" at bounding box center [83, 205] width 31 height 9
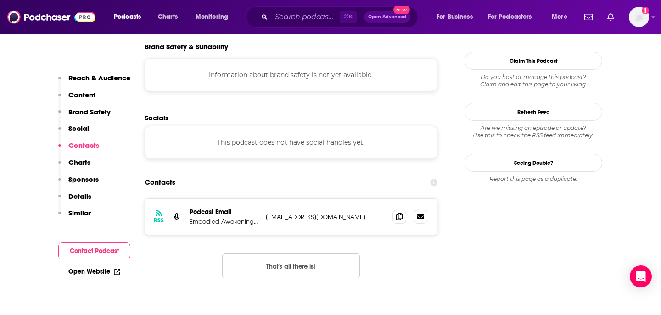
scroll to position [815, 0]
click at [396, 212] on icon at bounding box center [399, 215] width 6 height 7
